Goal: Complete application form

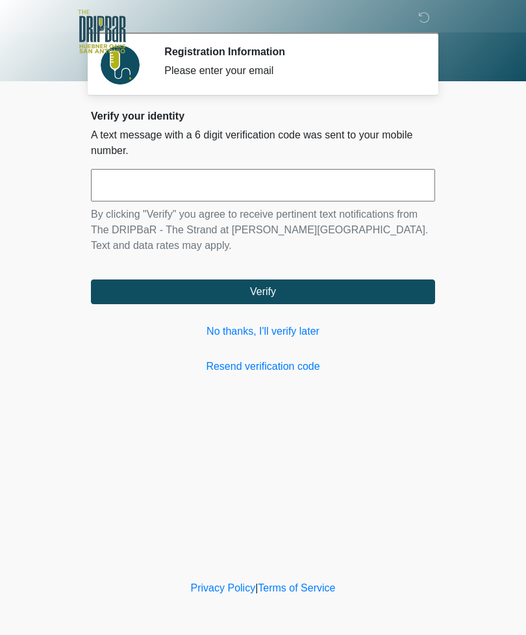
click at [312, 327] on link "No thanks, I'll verify later" at bounding box center [263, 332] width 344 height 16
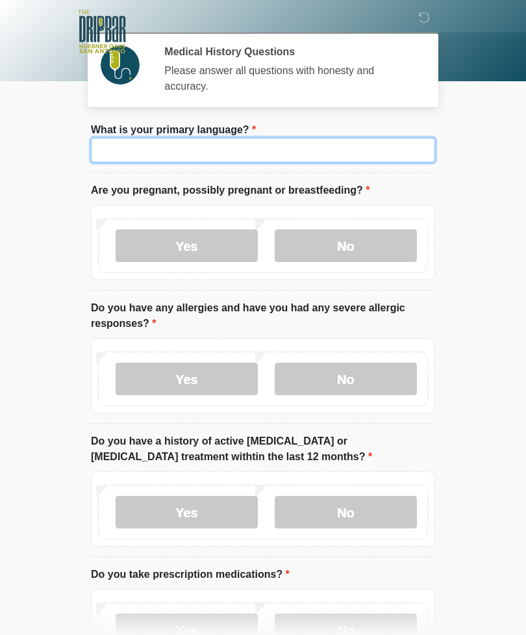
click at [266, 144] on input "What is your primary language?" at bounding box center [263, 150] width 344 height 25
type input "*******"
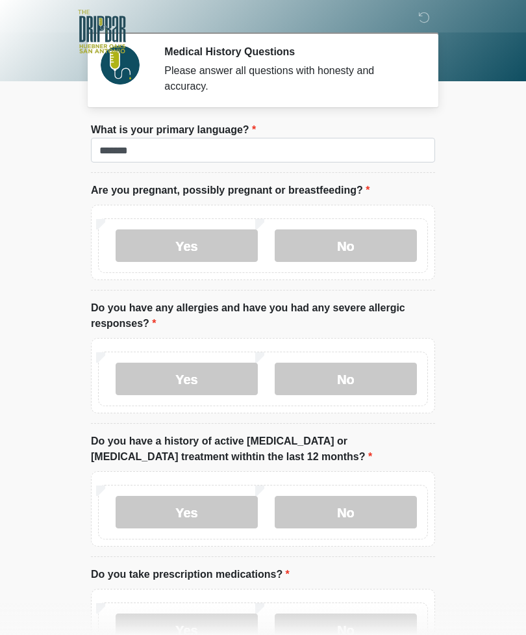
click at [378, 237] on label "No" at bounding box center [346, 245] width 142 height 32
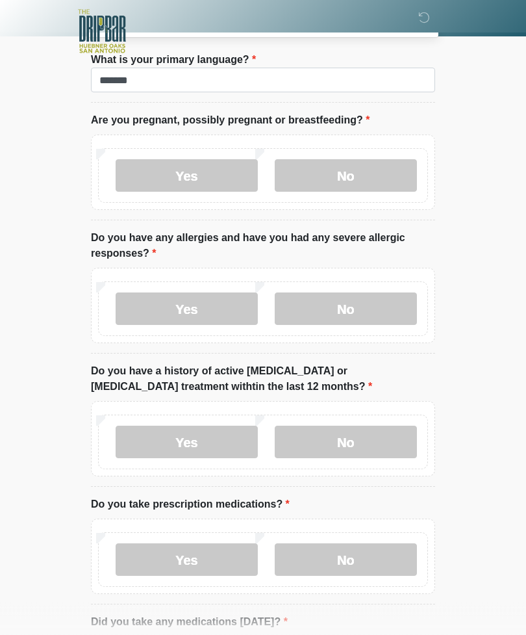
scroll to position [70, 0]
click at [388, 292] on label "No" at bounding box center [346, 308] width 142 height 32
click at [391, 442] on label "No" at bounding box center [346, 442] width 142 height 32
click at [374, 544] on label "No" at bounding box center [346, 559] width 142 height 32
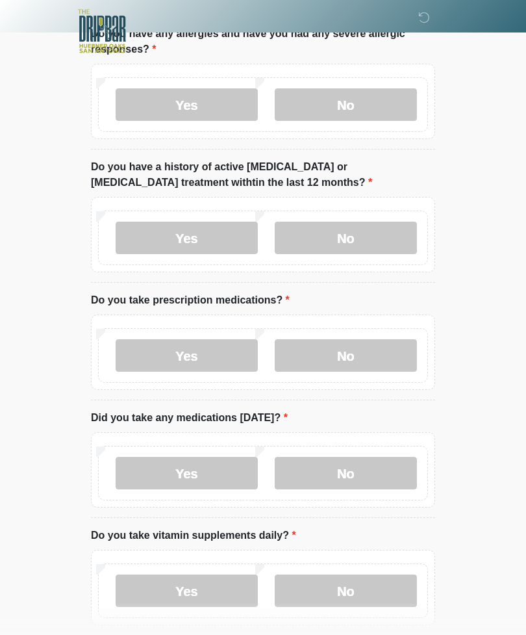
scroll to position [275, 0]
click at [386, 469] on label "No" at bounding box center [346, 472] width 142 height 32
click at [381, 592] on label "No" at bounding box center [346, 590] width 142 height 32
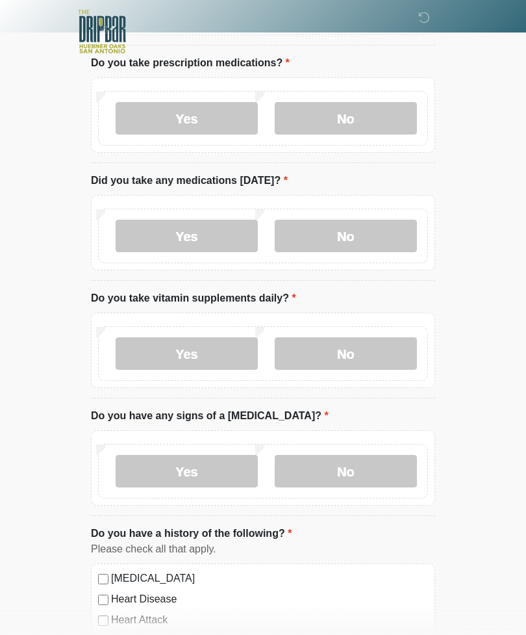
click at [386, 463] on label "No" at bounding box center [346, 471] width 142 height 32
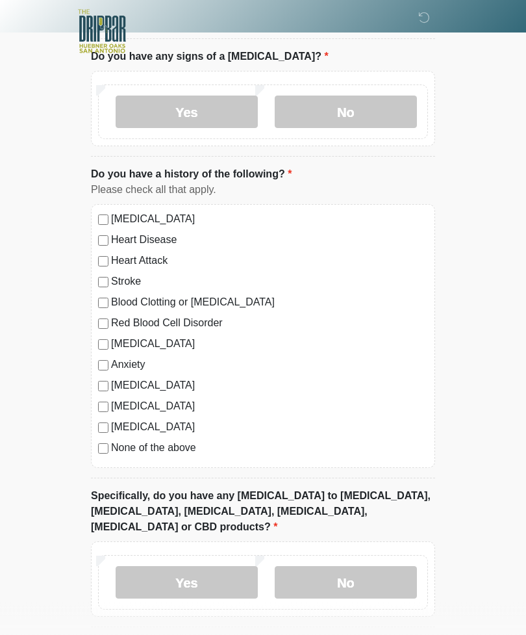
scroll to position [901, 0]
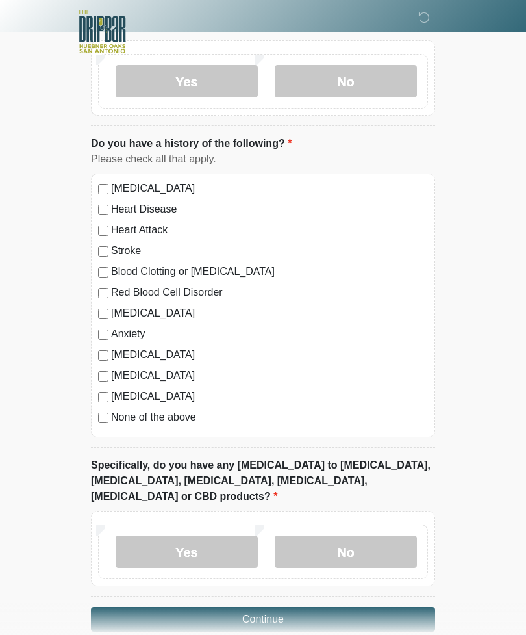
click at [385, 535] on label "No" at bounding box center [346, 551] width 142 height 32
click at [365, 607] on button "Continue" at bounding box center [263, 619] width 344 height 25
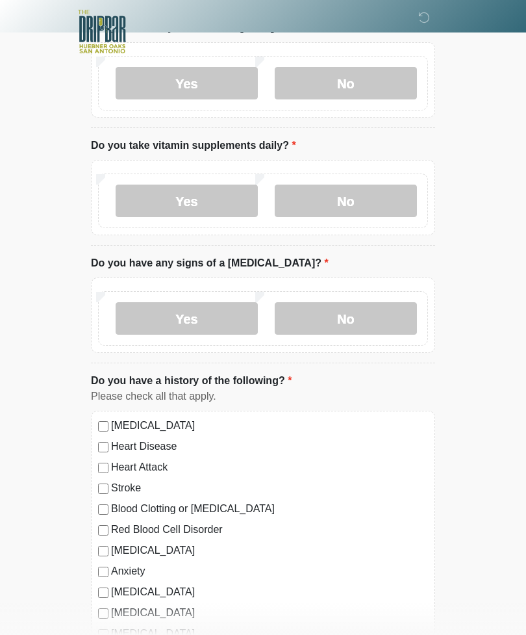
scroll to position [0, 0]
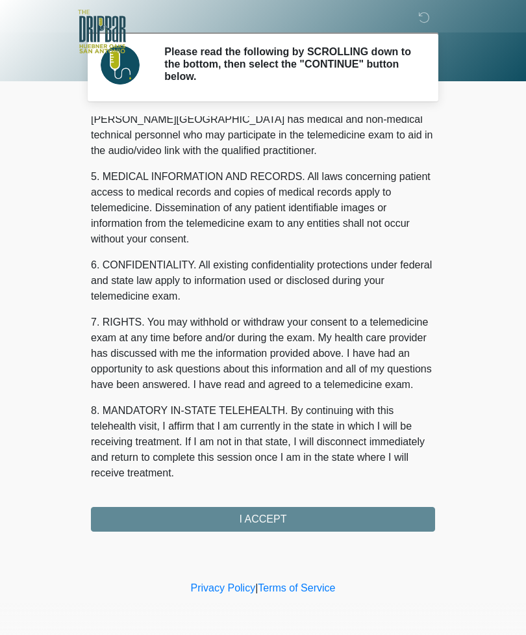
click at [394, 517] on button "I ACCEPT" at bounding box center [263, 519] width 344 height 25
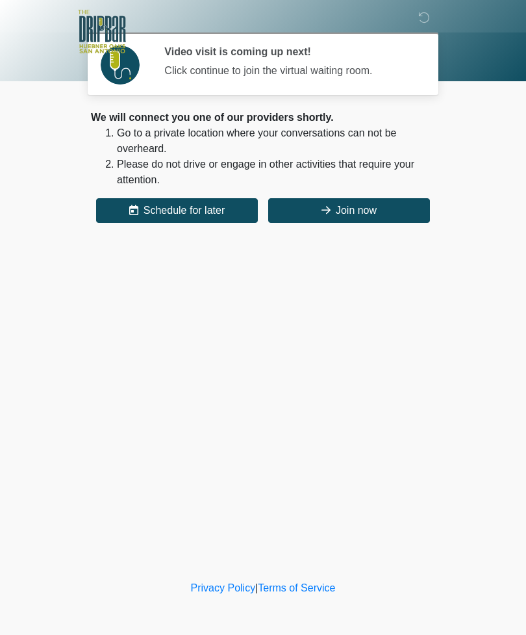
click at [353, 217] on button "Join now" at bounding box center [349, 210] width 162 height 25
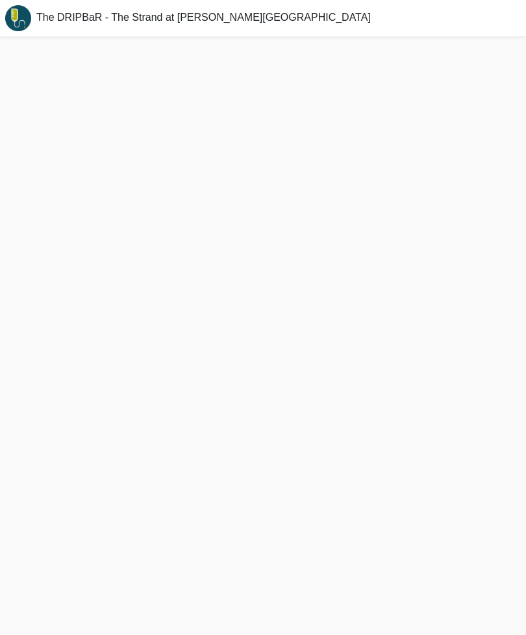
scroll to position [4, 0]
